Goal: Check status: Check status

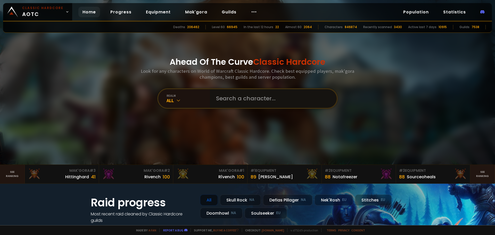
click at [223, 98] on input "text" at bounding box center [272, 98] width 118 height 19
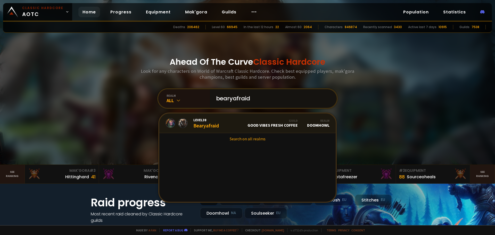
type input "bearyafraid"
click at [226, 118] on link "Level 38 Bearyafraid Guild Good Vibes Fresh Coffee Realm Doomhowl" at bounding box center [247, 124] width 176 height 20
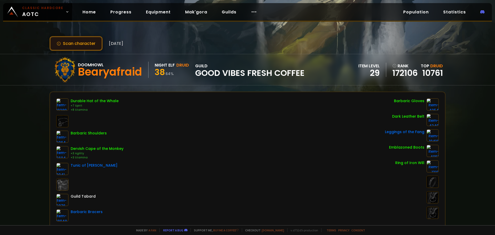
click at [87, 43] on button "Scan character" at bounding box center [76, 43] width 53 height 15
click at [76, 42] on button "Scan character" at bounding box center [76, 43] width 53 height 15
click at [82, 40] on button "Scan character" at bounding box center [76, 43] width 53 height 15
